Goal: Complete application form: Complete application form

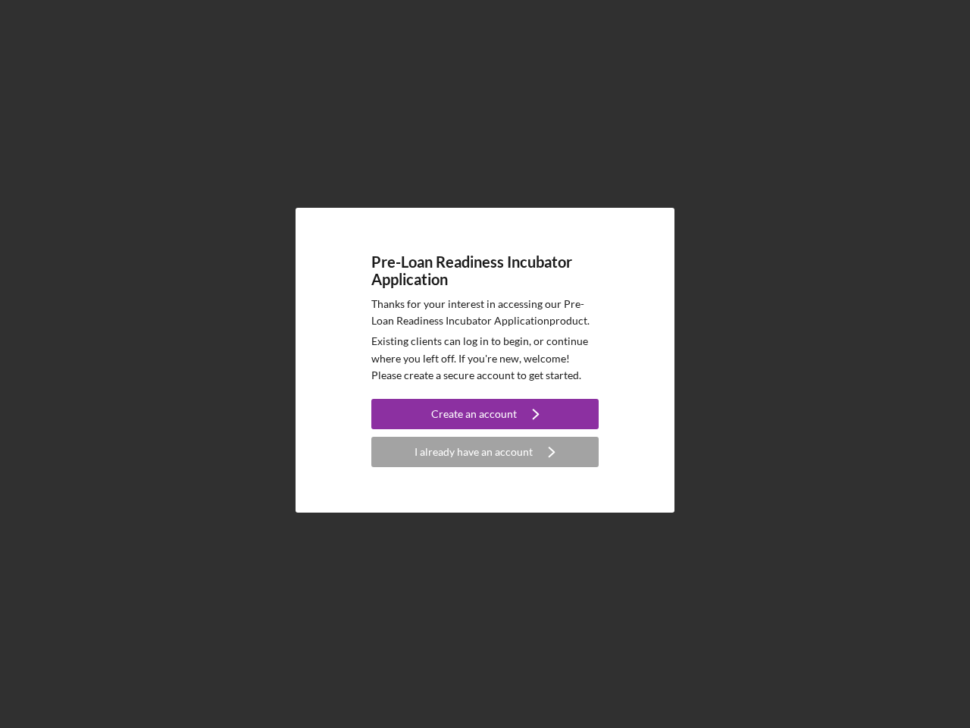
click at [485, 364] on p "Existing clients can log in to begin, or continue where you left off. If you're…" at bounding box center [484, 358] width 227 height 51
click at [485, 414] on div "Create an account" at bounding box center [474, 414] width 86 height 30
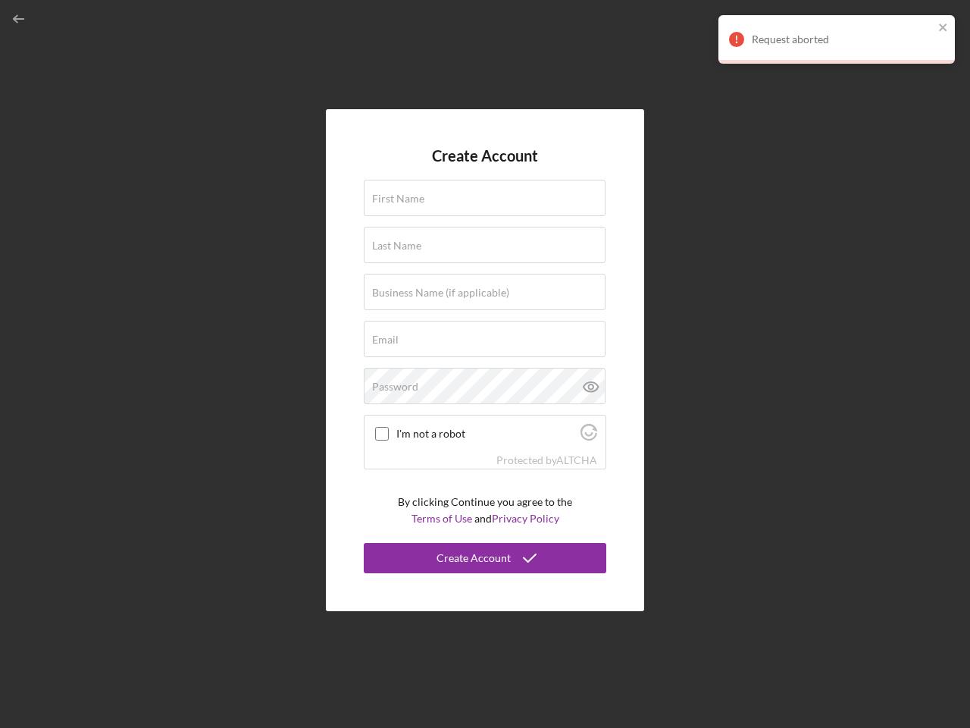
click at [485, 452] on div "Protected by [PERSON_NAME]" at bounding box center [485, 460] width 241 height 17
